Goal: Navigation & Orientation: Find specific page/section

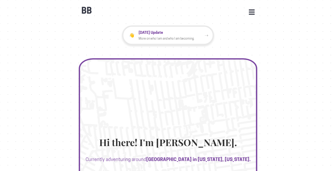
click at [176, 112] on div at bounding box center [168, 122] width 178 height 128
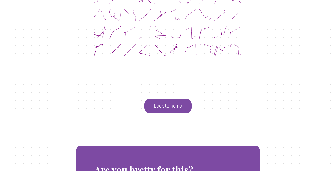
scroll to position [995, 0]
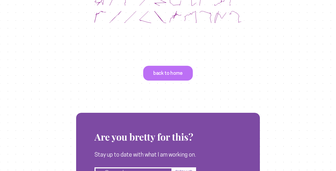
click at [170, 66] on p "back to home" at bounding box center [168, 73] width 50 height 15
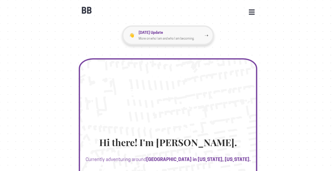
click at [171, 28] on div "👋 [DATE] Update More on who I am and who I am becoming. ➝" at bounding box center [168, 35] width 92 height 20
click at [250, 11] on button "Open Menu" at bounding box center [252, 11] width 6 height 5
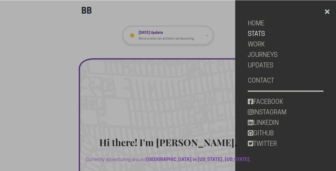
click at [254, 33] on link "STATS" at bounding box center [286, 34] width 76 height 10
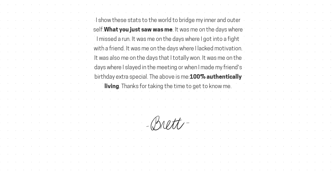
scroll to position [1670, 0]
